Goal: Navigation & Orientation: Understand site structure

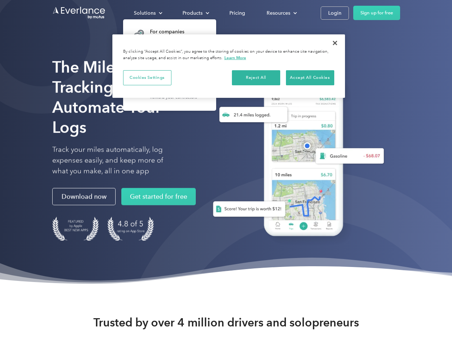
click at [148, 13] on div "Solutions" at bounding box center [145, 13] width 22 height 9
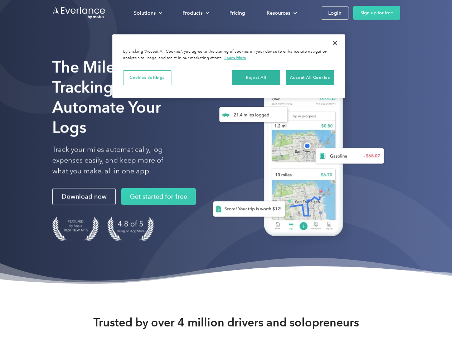
click at [195, 13] on div "Products" at bounding box center [193, 13] width 20 height 9
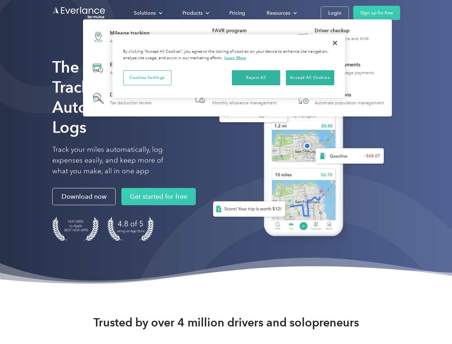
click at [281, 13] on div "Resources" at bounding box center [279, 13] width 24 height 9
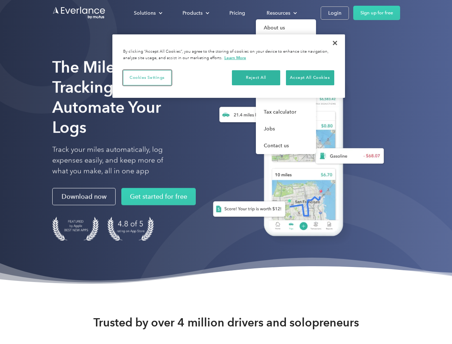
click at [147, 77] on button "Cookies Settings" at bounding box center [147, 77] width 48 height 15
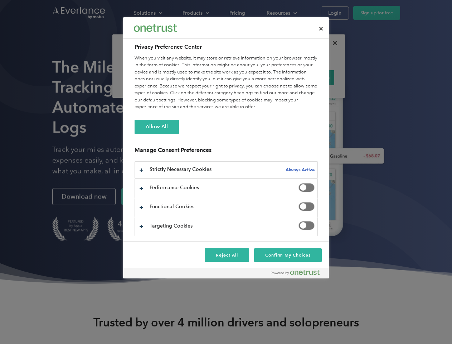
click at [310, 77] on div "When you visit any website, it may store or retrieve information on your browse…" at bounding box center [226, 83] width 183 height 56
click at [335, 43] on div at bounding box center [226, 172] width 452 height 344
